Goal: Obtain resource: Download file/media

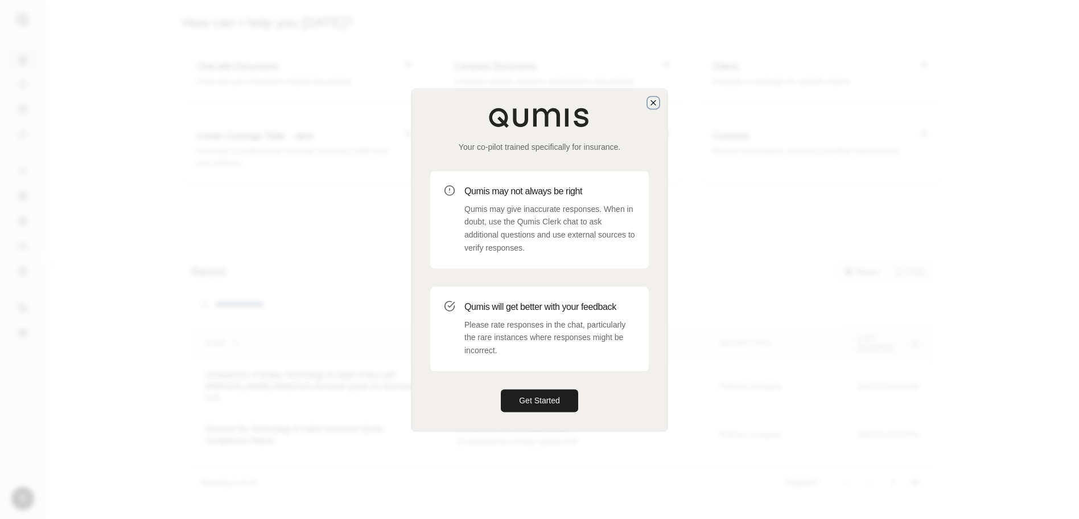
click at [656, 102] on icon "button" at bounding box center [653, 102] width 9 height 9
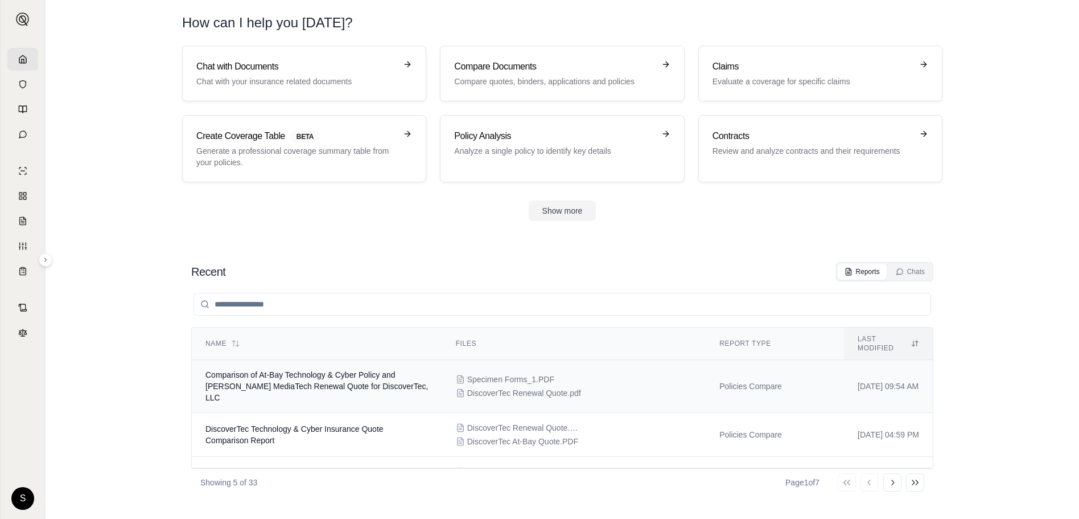
click at [307, 370] on span "Comparison of At-Bay Technology & Cyber Policy and [PERSON_NAME] MediaTech Rene…" at bounding box center [316, 386] width 223 height 32
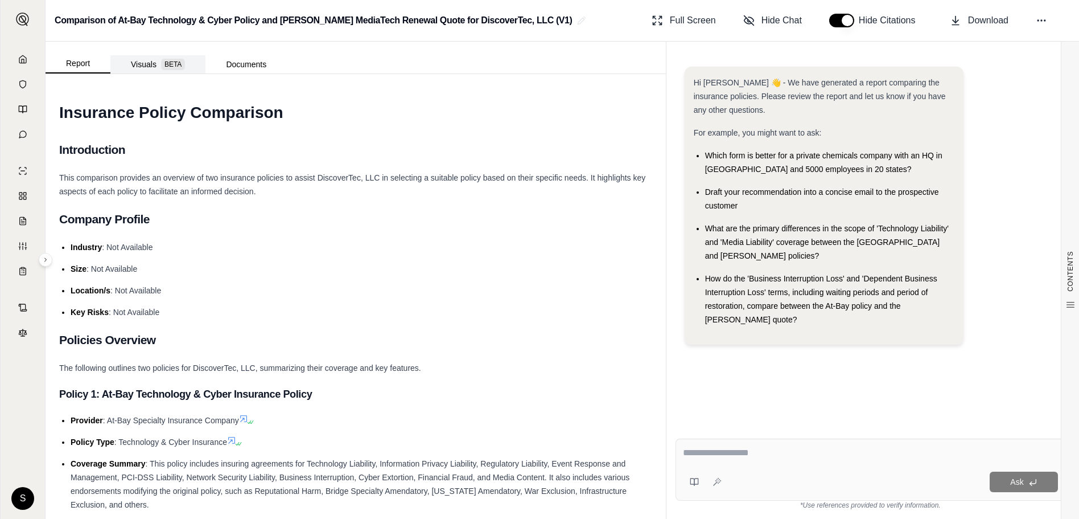
click at [178, 65] on span "BETA" at bounding box center [173, 64] width 24 height 11
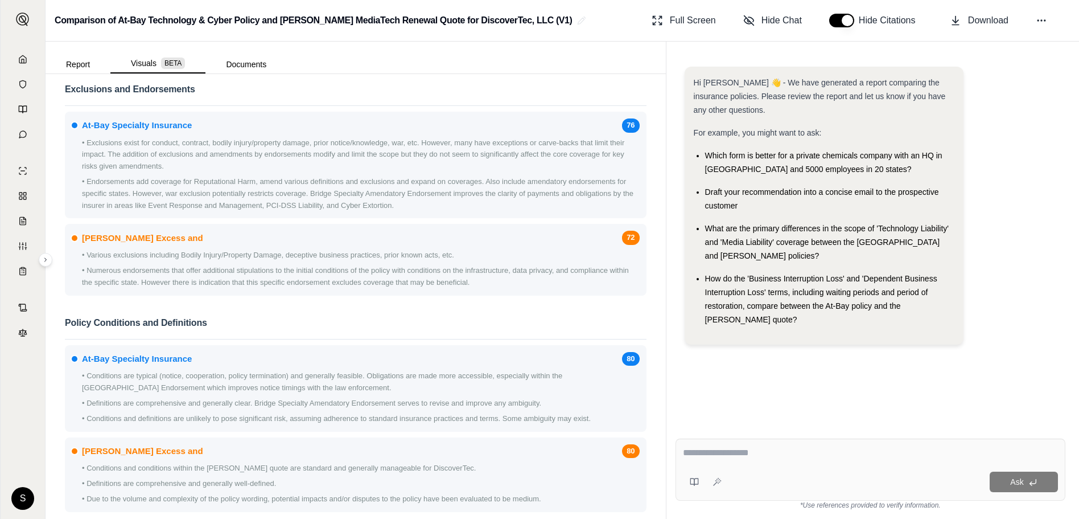
scroll to position [968, 0]
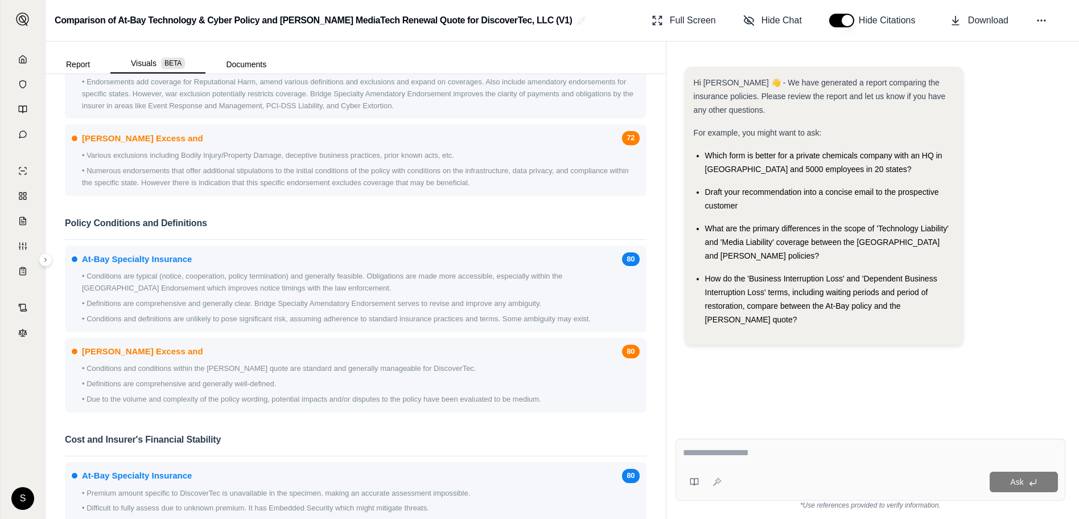
click at [219, 265] on div "At-Bay Specialty Insurance 80" at bounding box center [356, 259] width 568 height 14
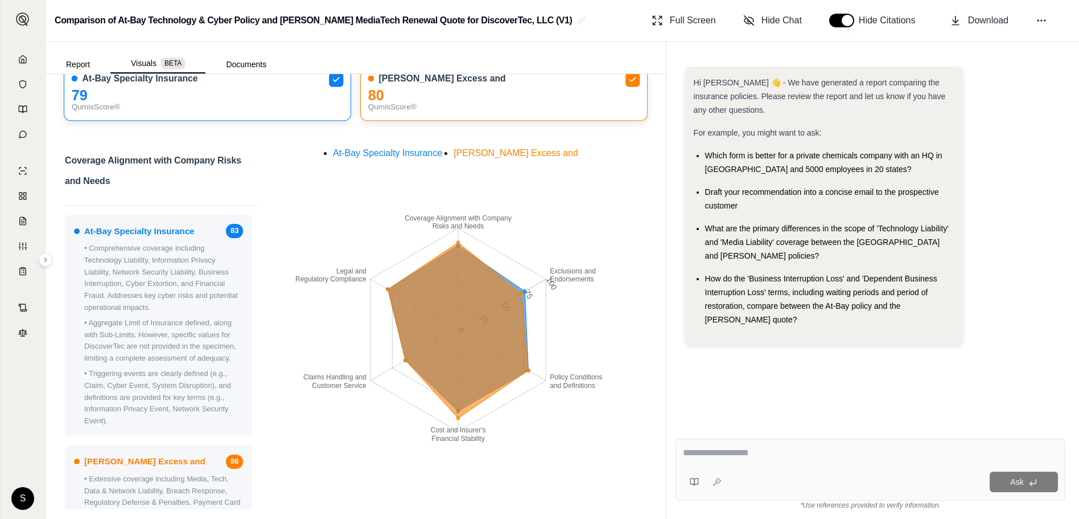
scroll to position [0, 0]
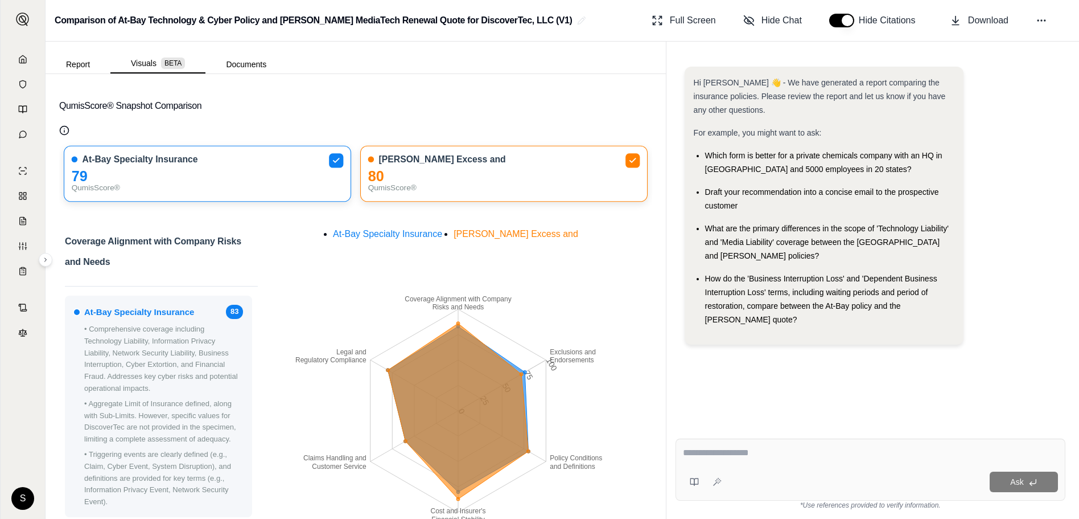
click at [214, 324] on p "• Comprehensive coverage including Technology Liability, Information Privacy Li…" at bounding box center [163, 358] width 159 height 71
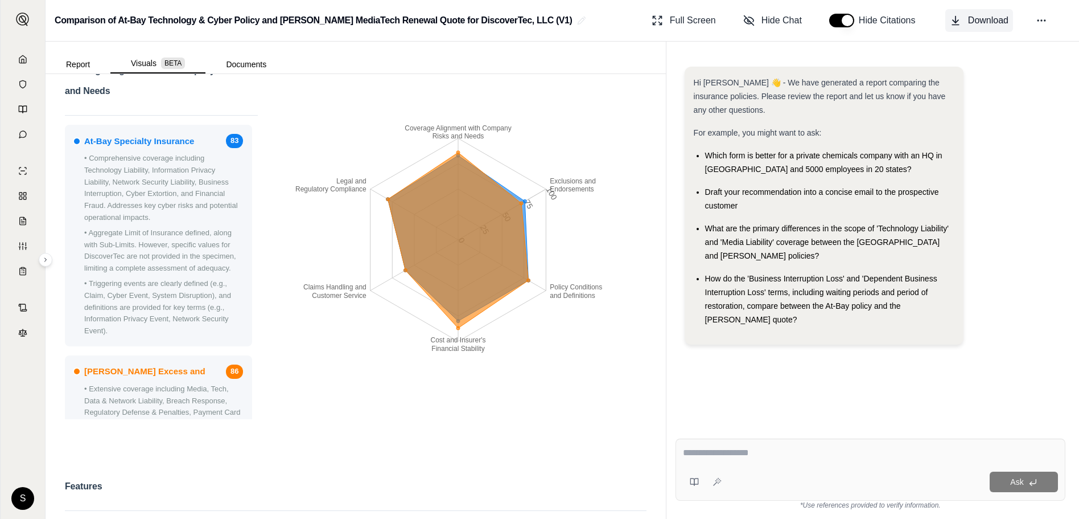
click at [970, 19] on span "Download" at bounding box center [988, 21] width 40 height 14
